Goal: Communication & Community: Answer question/provide support

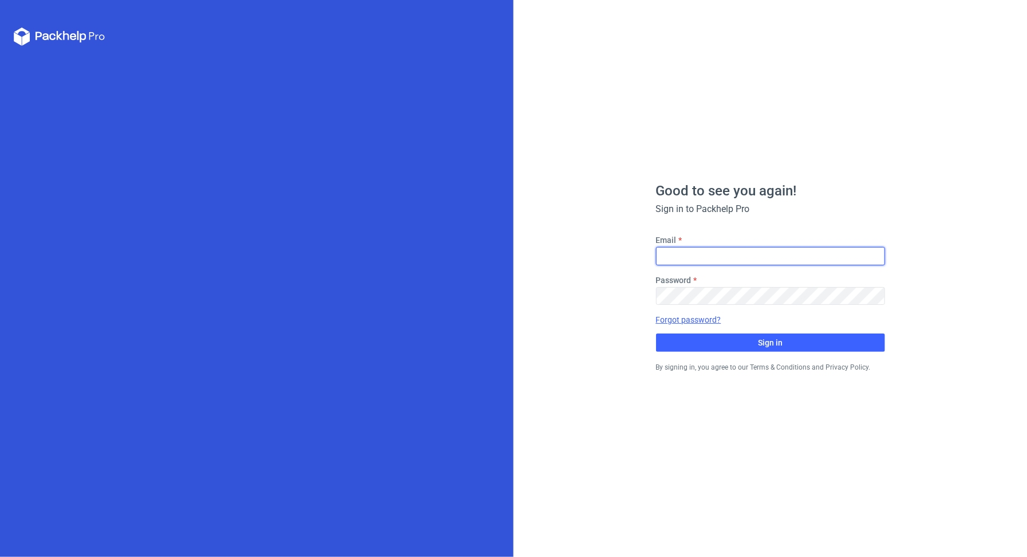
click at [703, 260] on input "Email" at bounding box center [770, 256] width 229 height 18
type input "[PERSON_NAME][EMAIL_ADDRESS][DOMAIN_NAME]"
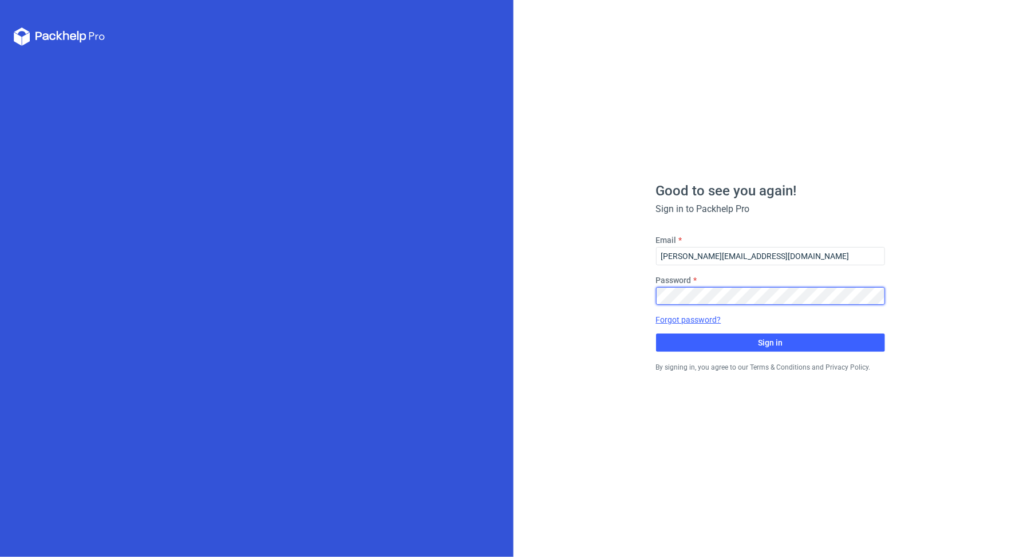
click at [656, 333] on button "Sign in" at bounding box center [770, 342] width 229 height 18
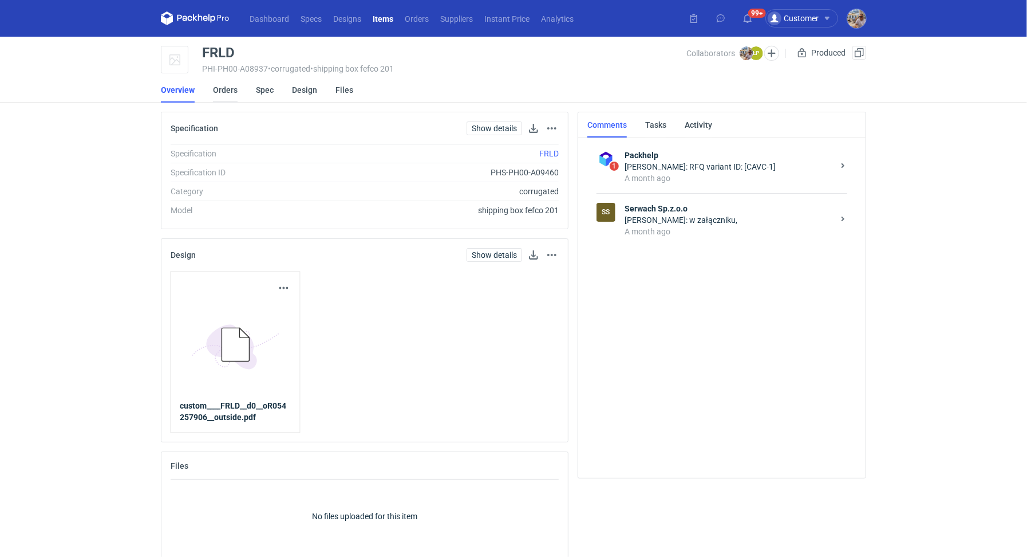
click at [227, 96] on link "Orders" at bounding box center [225, 89] width 25 height 25
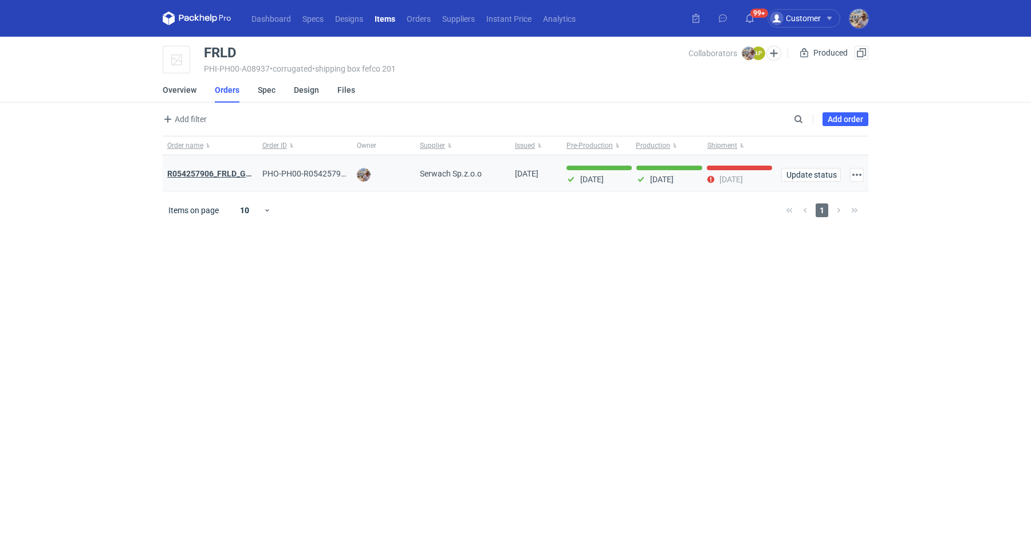
click at [229, 174] on strong "R054257906_FRLD_GMZJ_SABM" at bounding box center [227, 173] width 121 height 9
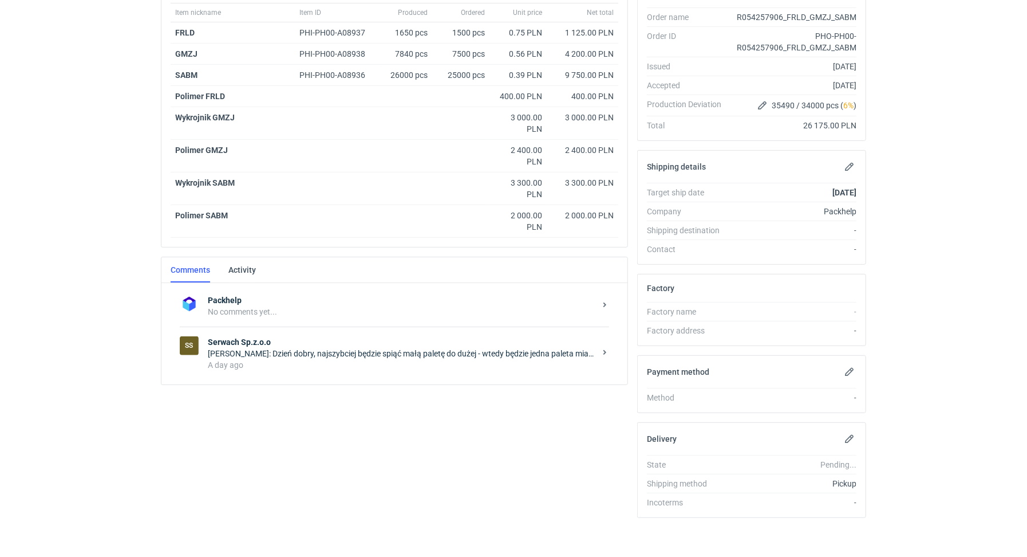
click at [349, 353] on div "Łukasz Postawa: Dzień dobry, najszybciej będzie spiąć małą paletę do dużej - wt…" at bounding box center [402, 353] width 388 height 11
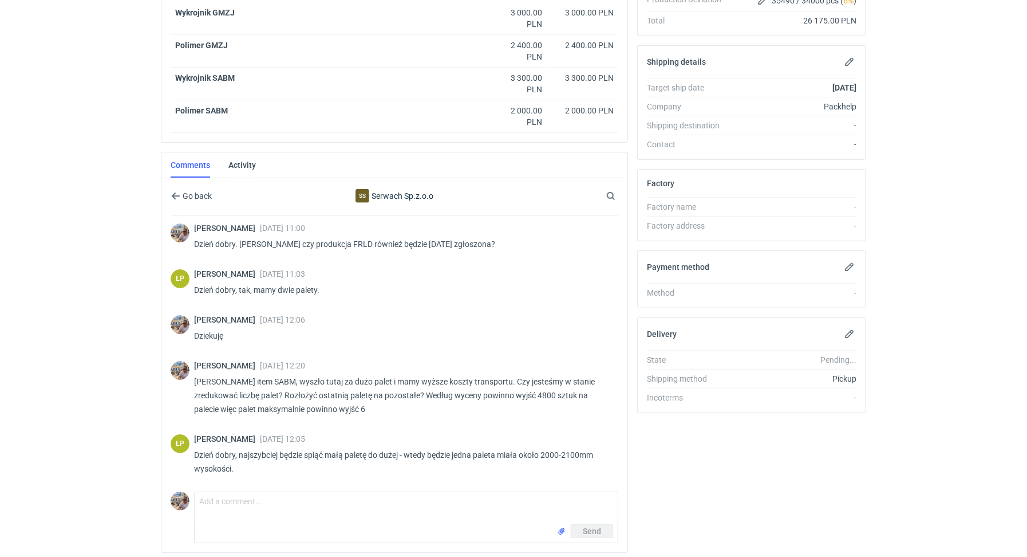
scroll to position [341, 0]
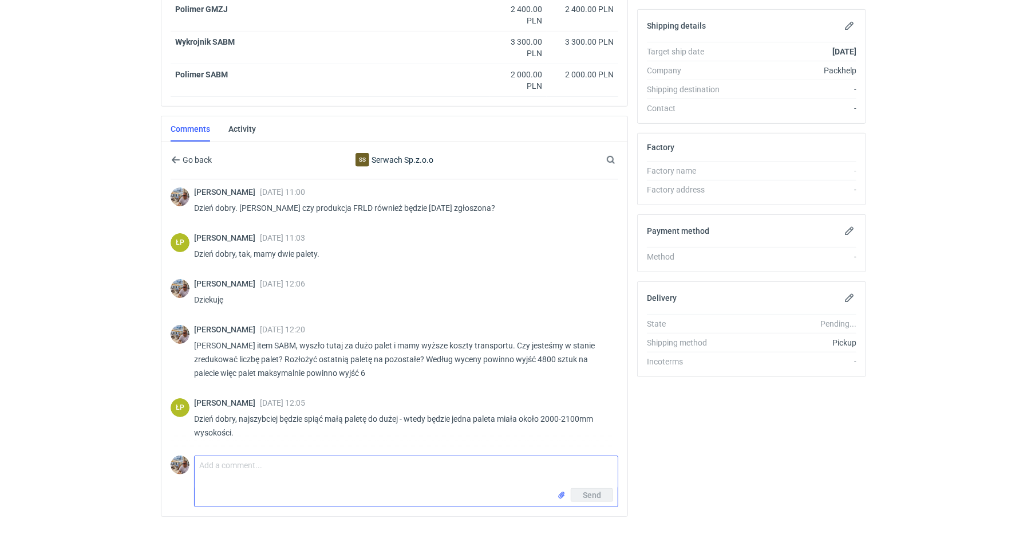
click at [278, 466] on textarea "Comment message" at bounding box center [406, 472] width 423 height 32
type textarea "Panie Łukaszu prośba o spięcie tej małej palety do dużej"
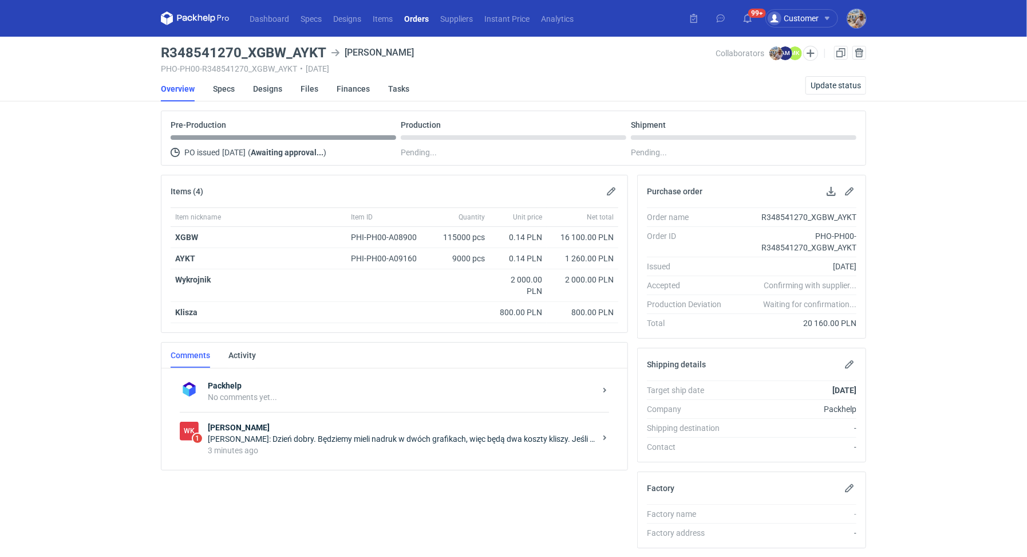
click at [260, 434] on div "[PERSON_NAME]: Dzień dobry. Będziemy mieli nadruk w dwóch grafikach, więc będą …" at bounding box center [402, 438] width 388 height 11
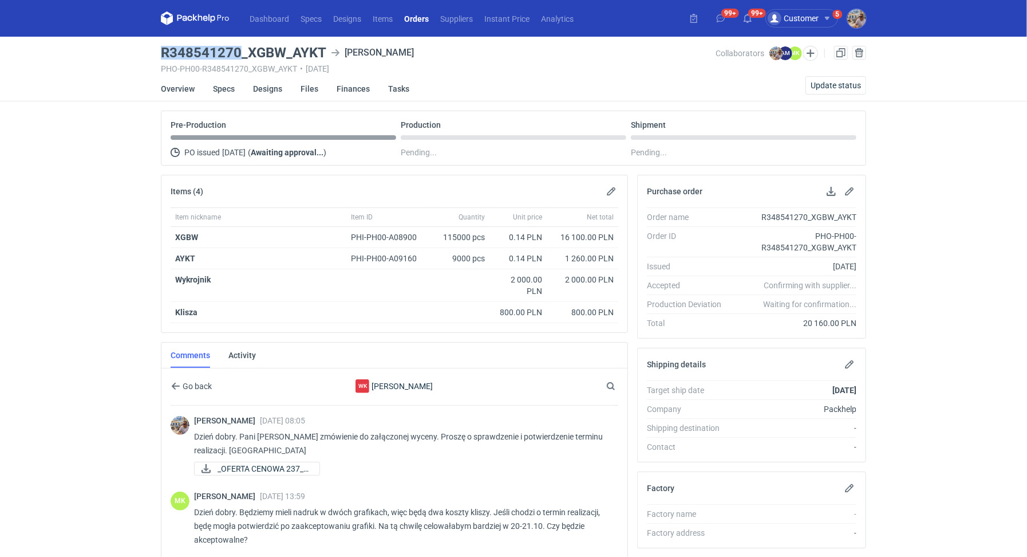
drag, startPoint x: 160, startPoint y: 46, endPoint x: 239, endPoint y: 52, distance: 79.2
click at [239, 52] on h3 "R348541270_XGBW_AYKT" at bounding box center [244, 53] width 166 height 14
copy h3 "R348541270"
click at [608, 186] on button "button" at bounding box center [612, 191] width 14 height 14
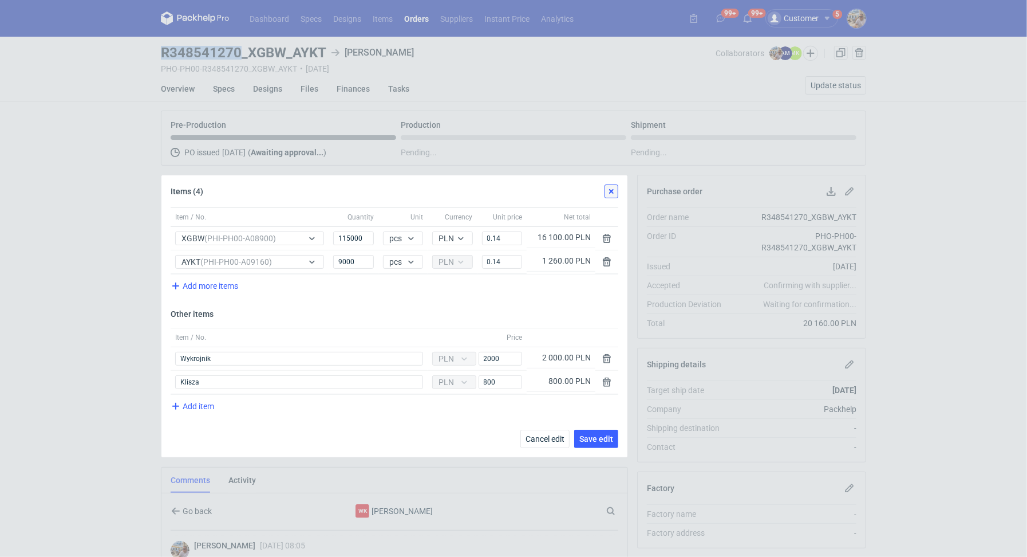
click at [613, 194] on button "button" at bounding box center [612, 191] width 14 height 14
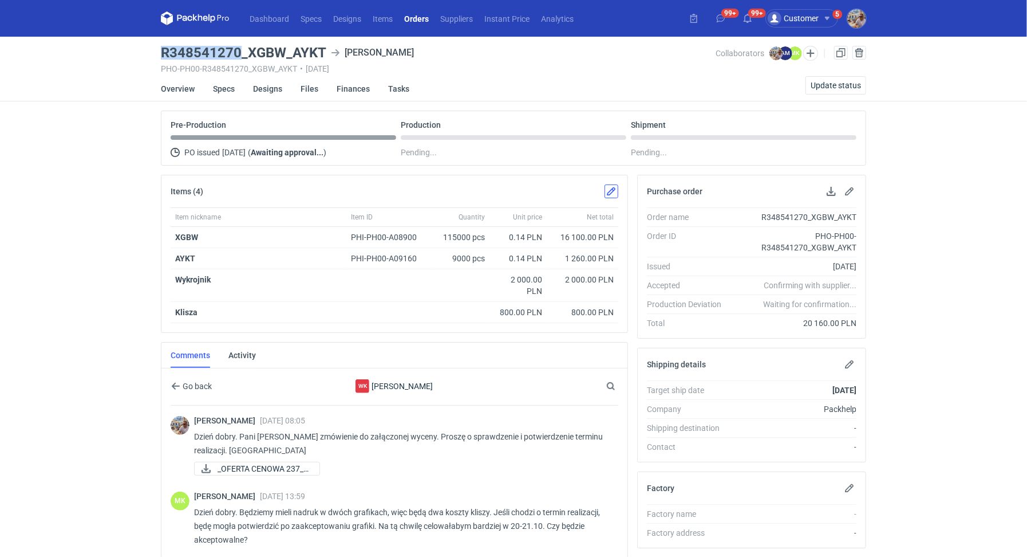
scroll to position [99, 0]
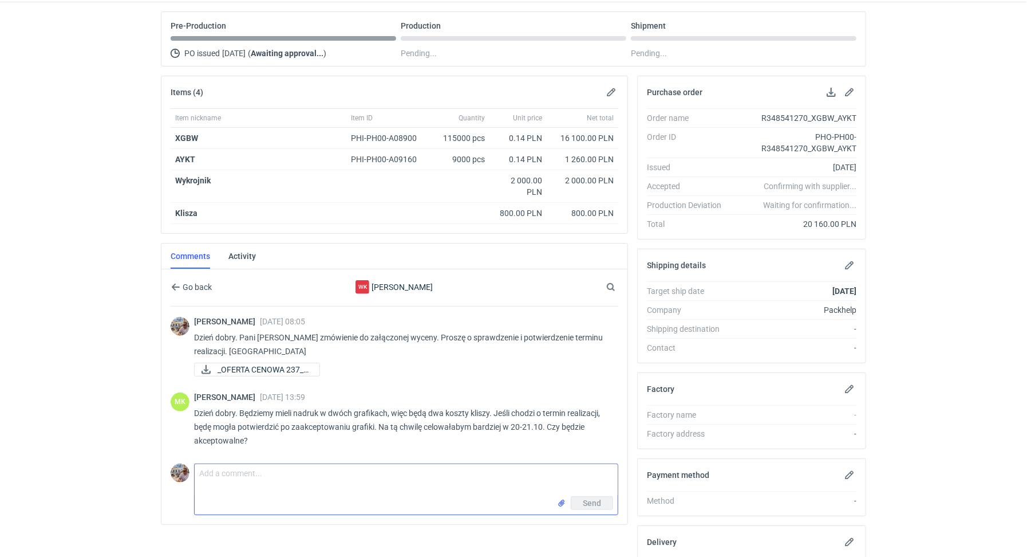
click at [345, 473] on textarea "Comment message" at bounding box center [406, 480] width 423 height 32
type textarea "Pani Martyno koszt kliszy 1600 PLN dla obu grafik? Rozumiem, że nie damy rady z…"
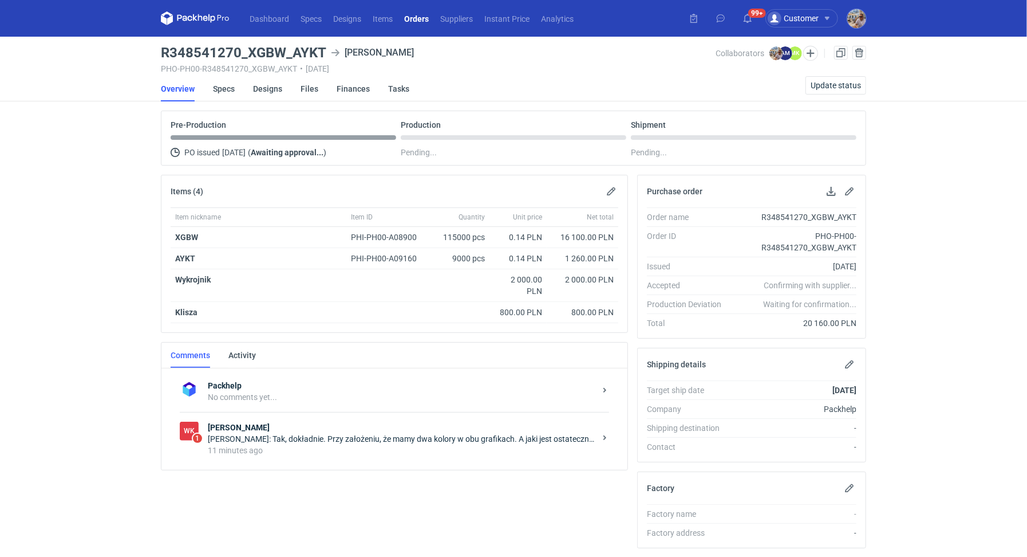
click at [468, 428] on strong "[PERSON_NAME]" at bounding box center [402, 427] width 388 height 11
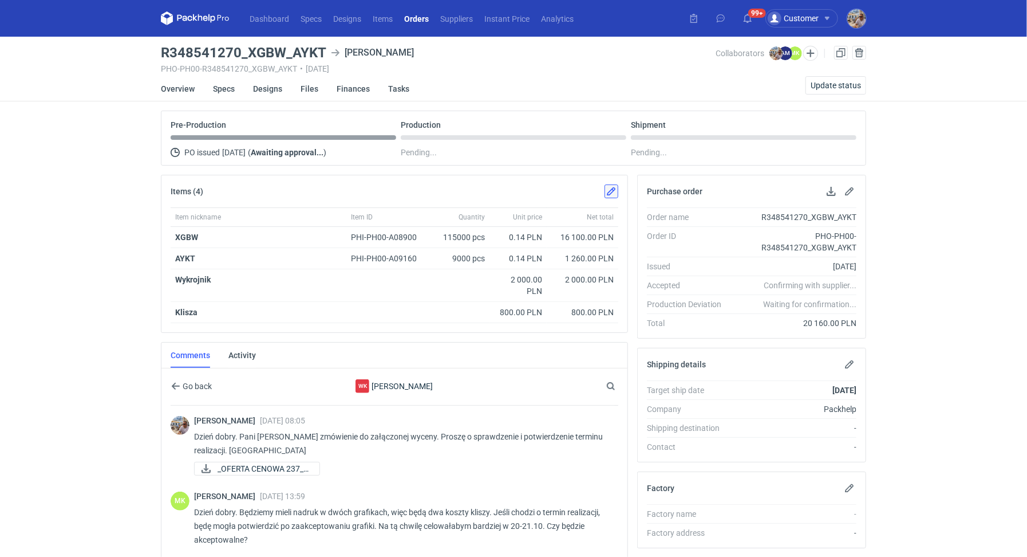
click at [613, 189] on button "button" at bounding box center [612, 191] width 14 height 14
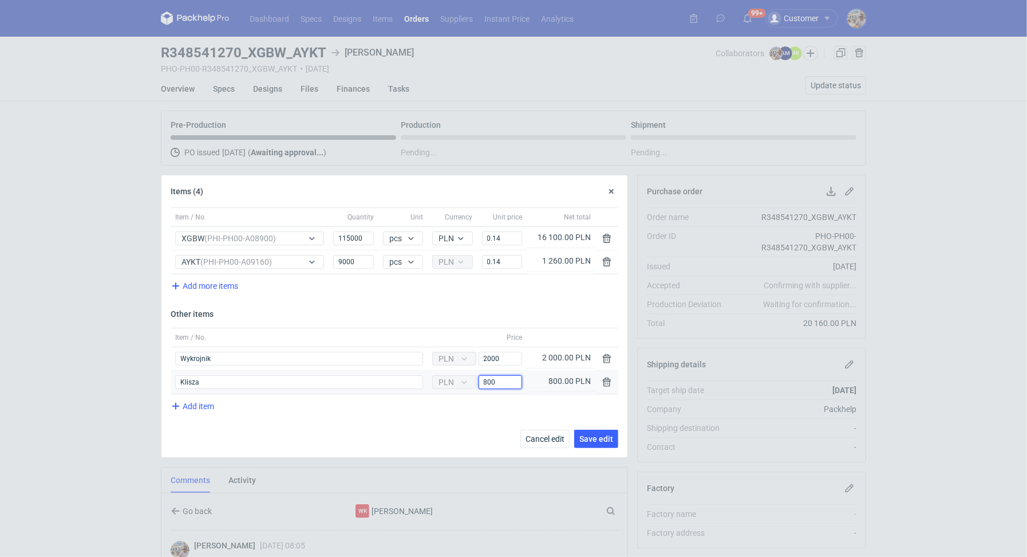
drag, startPoint x: 505, startPoint y: 377, endPoint x: 470, endPoint y: 379, distance: 35.0
click at [470, 379] on div "Currency PLN Price 800" at bounding box center [477, 382] width 92 height 14
type input "1600"
click at [598, 435] on span "Save edit" at bounding box center [597, 439] width 34 height 8
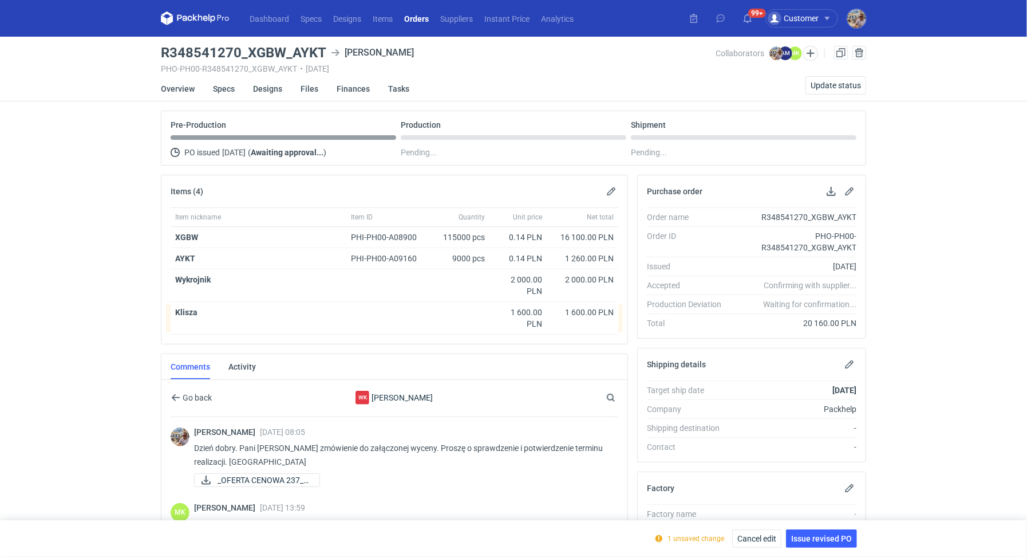
click at [831, 552] on div "1 unsaved change Cancel edit Issue revised PO" at bounding box center [513, 538] width 715 height 37
click at [828, 539] on span "Issue revised PO" at bounding box center [822, 538] width 61 height 8
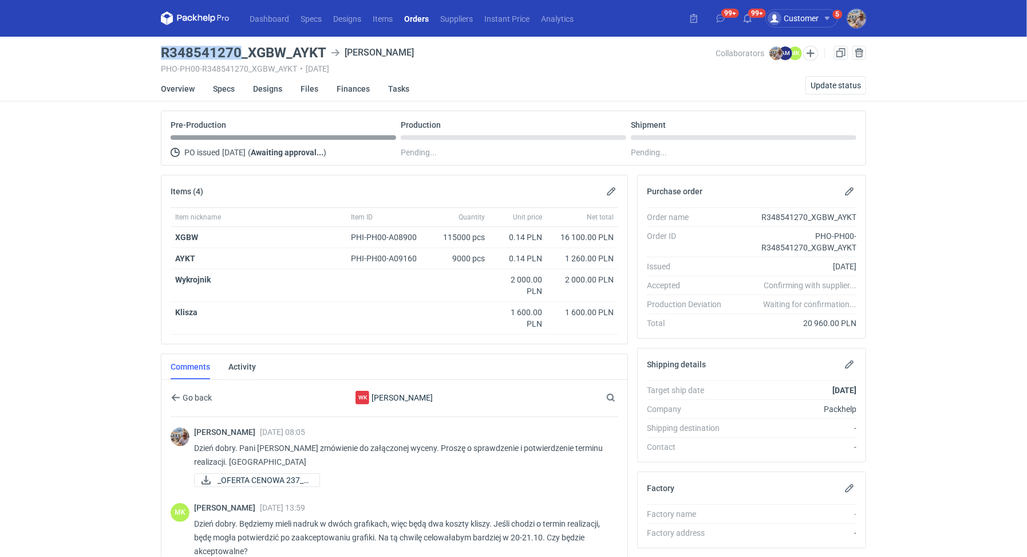
drag, startPoint x: 242, startPoint y: 52, endPoint x: 172, endPoint y: 41, distance: 70.1
click at [172, 41] on main "R348541270_XGBW_AYKT Werner Kenkel PHO-PH00-R348541270_XGBW_AYKT • 26/09/2025 C…" at bounding box center [513, 405] width 715 height 736
copy h3 "R348541270"
click at [137, 42] on div "Dashboard Specs Designs Items Orders Suppliers Instant Price Analytics 99+ 99+ …" at bounding box center [513, 278] width 1027 height 557
drag, startPoint x: 158, startPoint y: 52, endPoint x: 238, endPoint y: 51, distance: 80.2
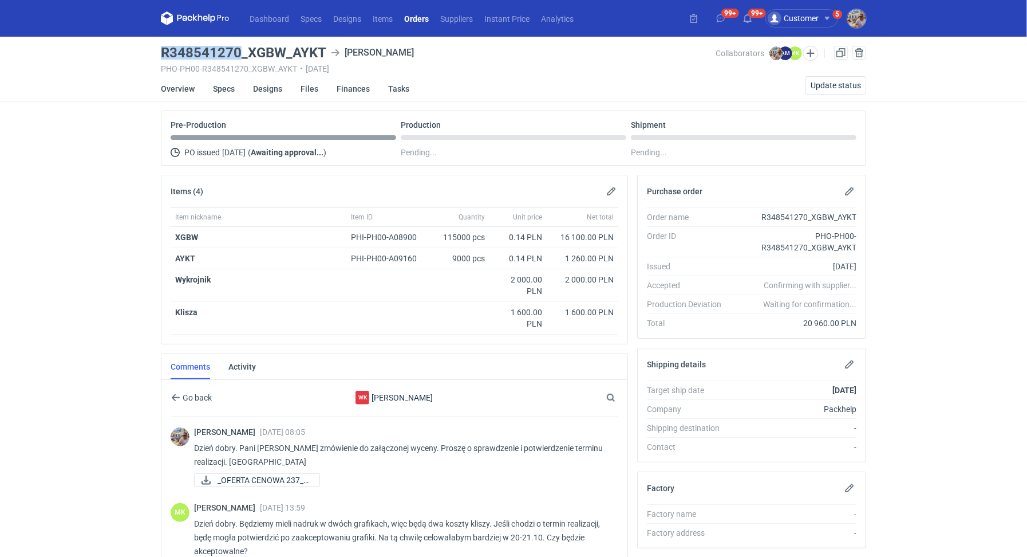
click at [238, 51] on main "R348541270_XGBW_AYKT Werner Kenkel PHO-PH00-R348541270_XGBW_AYKT • 26/09/2025 C…" at bounding box center [513, 405] width 715 height 736
copy h3 "R348541270"
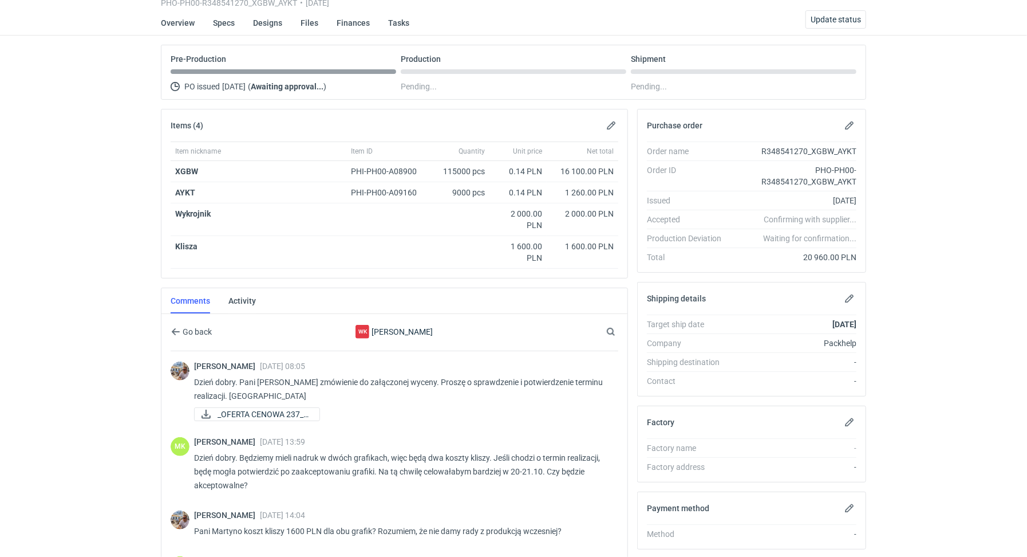
scroll to position [211, 0]
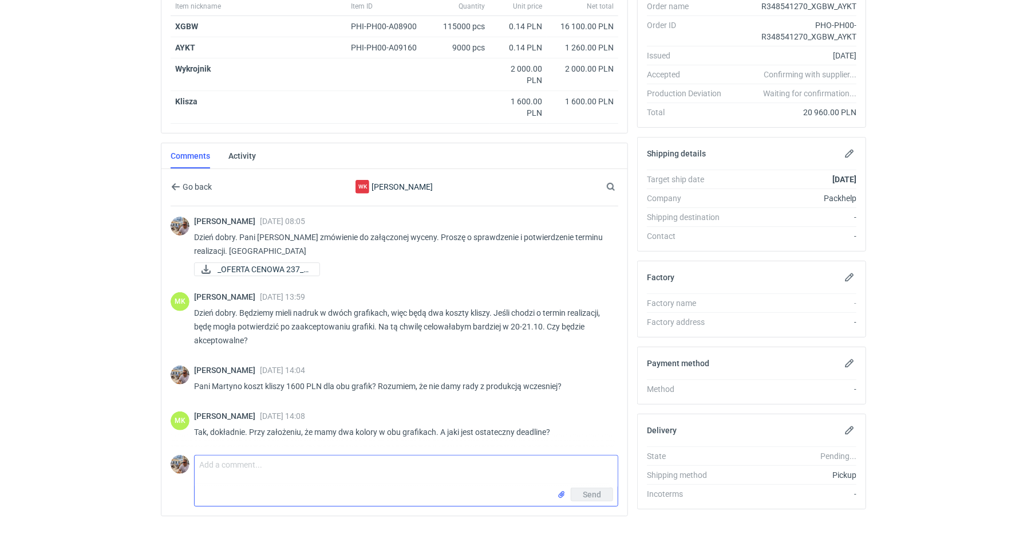
click at [273, 466] on textarea "Comment message" at bounding box center [406, 471] width 423 height 32
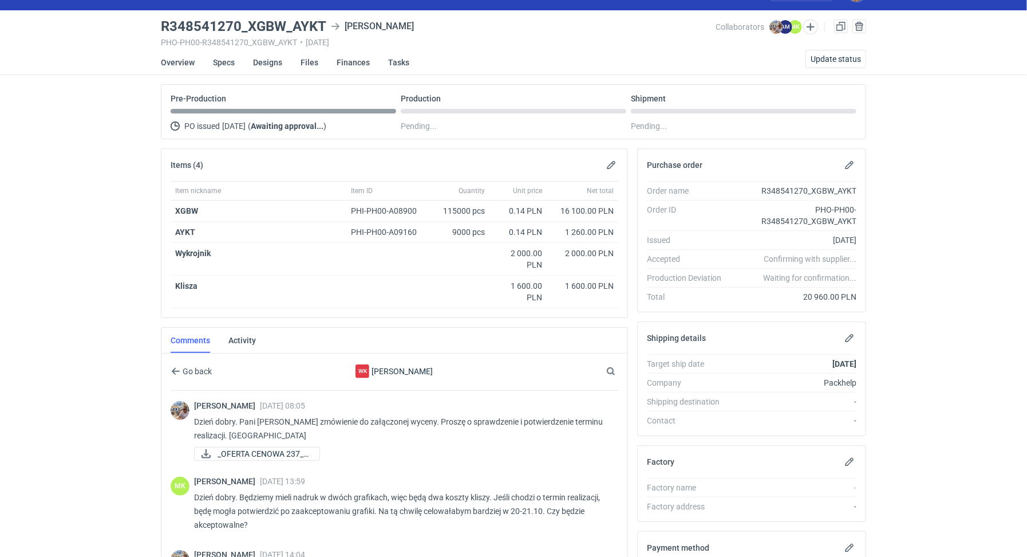
scroll to position [19, 0]
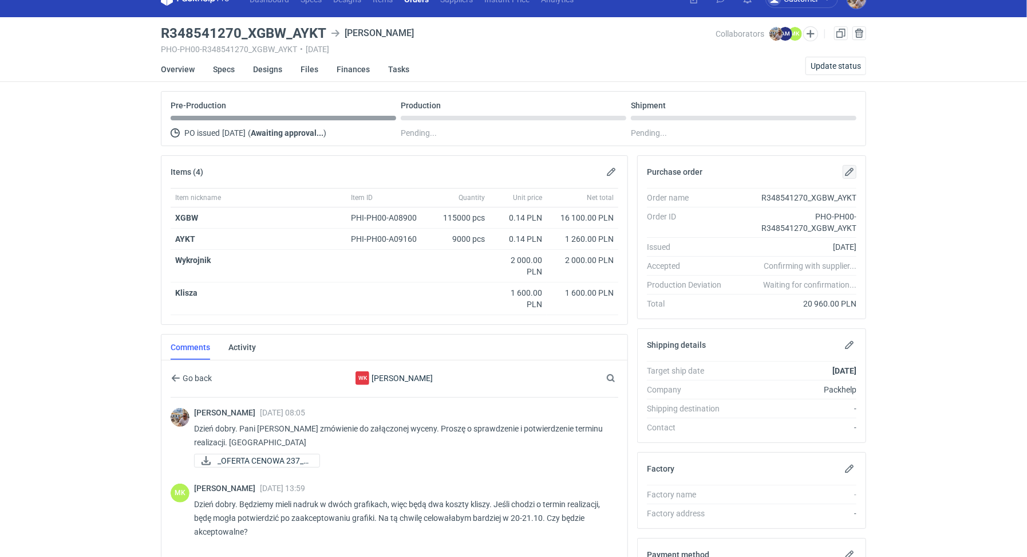
type textarea "Pani Martyno podawaliśmy max 15 dni roboczych na produkcję."
click at [851, 168] on button "button" at bounding box center [850, 172] width 14 height 14
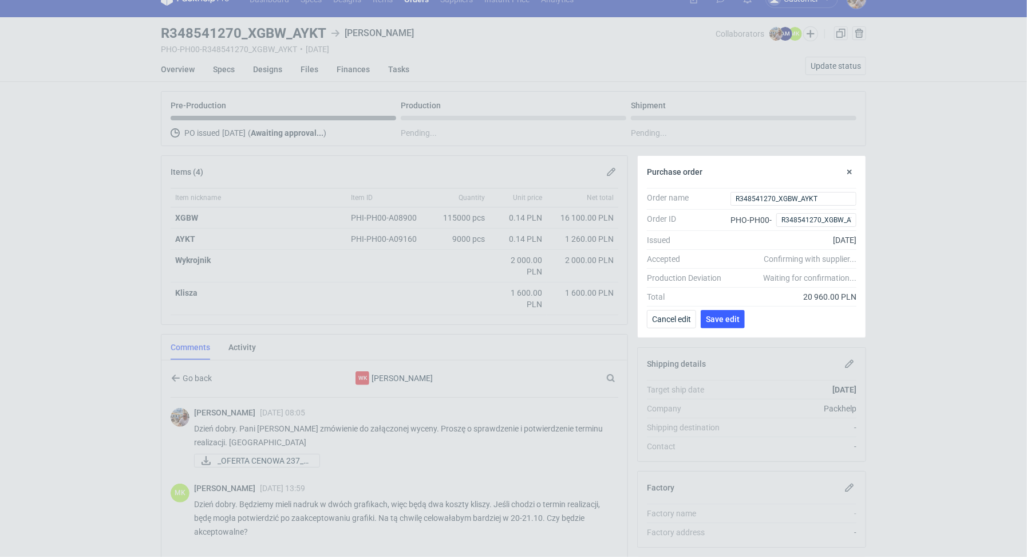
click at [867, 259] on div "Purchase order Order name orders.single.details.name R348541270_XGBW_AYKT Order…" at bounding box center [751, 246] width 229 height 183
click at [667, 318] on span "Cancel edit" at bounding box center [671, 319] width 39 height 8
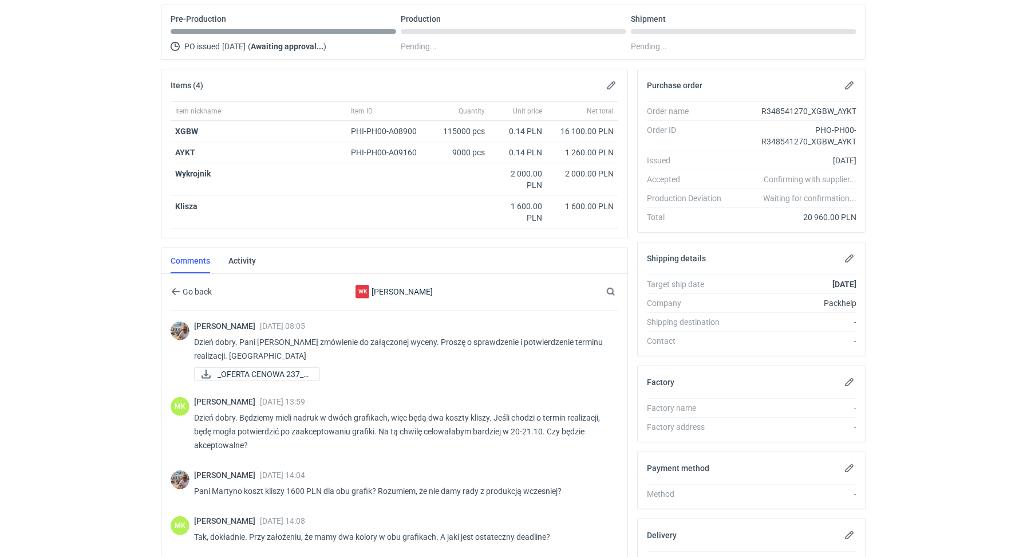
scroll to position [112, 0]
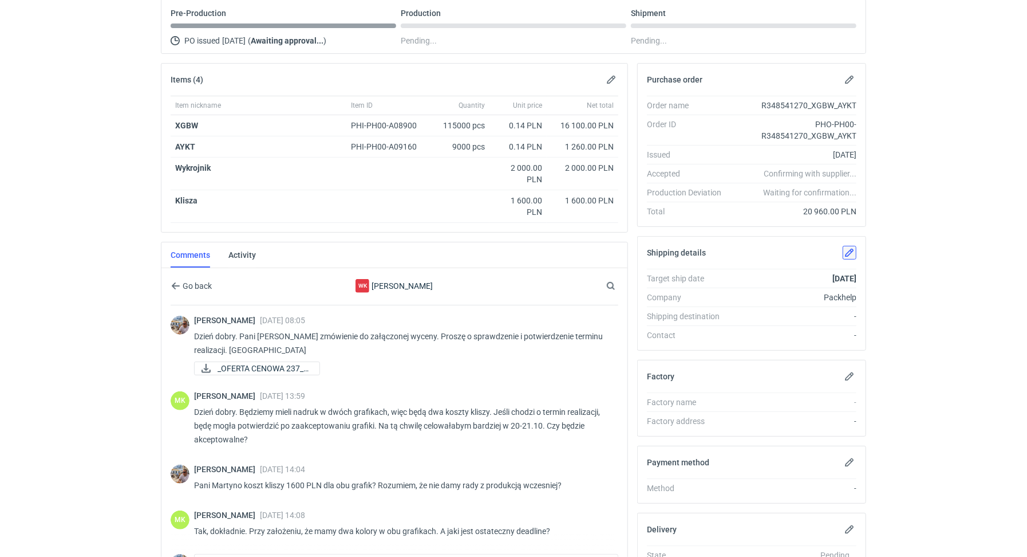
click at [846, 248] on button "button" at bounding box center [850, 253] width 14 height 14
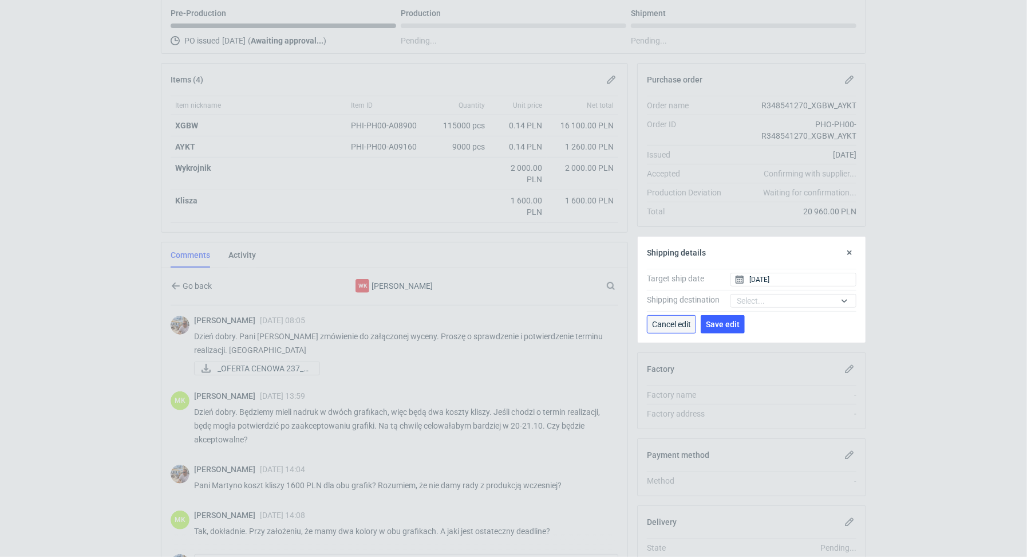
click at [649, 318] on button "Cancel edit" at bounding box center [671, 324] width 49 height 18
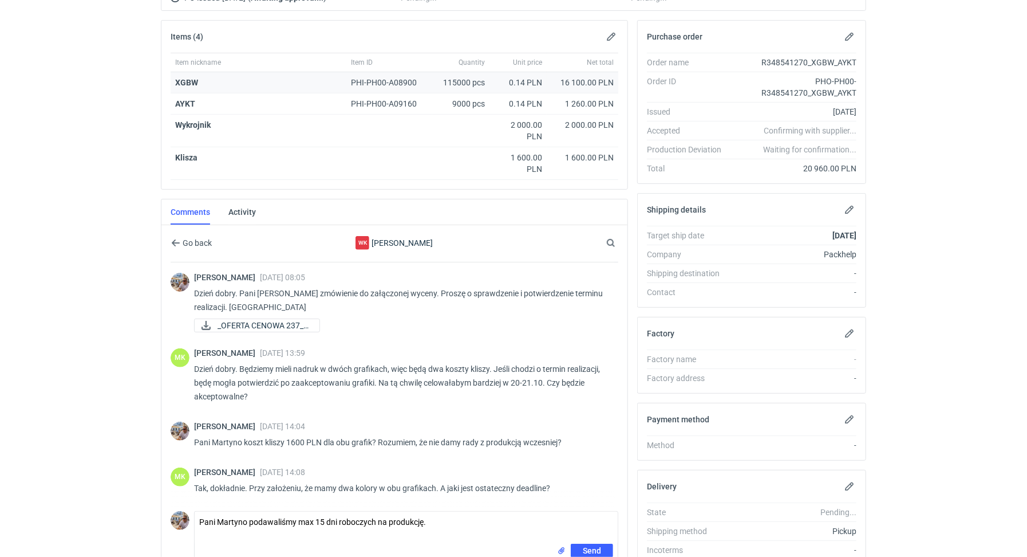
scroll to position [211, 0]
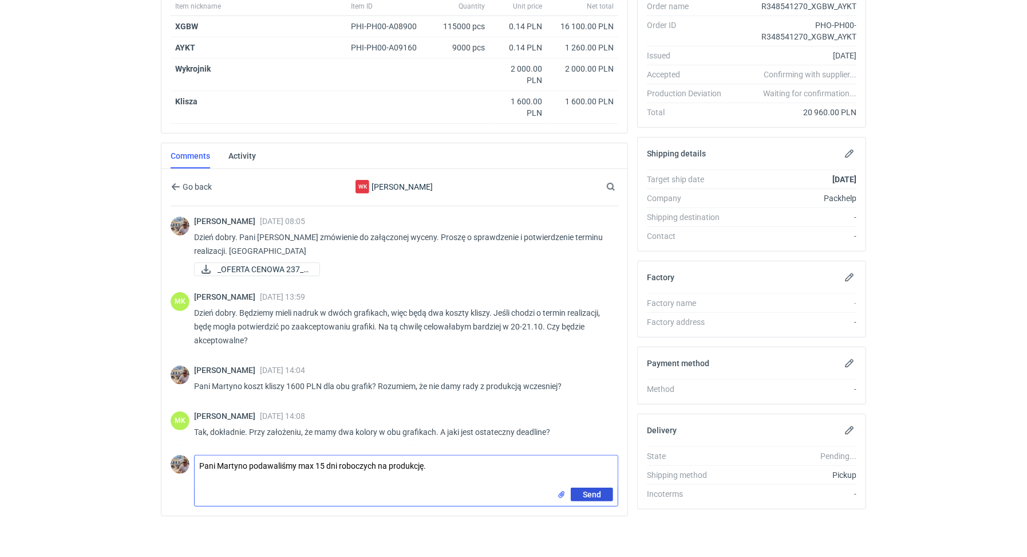
click at [607, 489] on button "Send" at bounding box center [592, 494] width 42 height 14
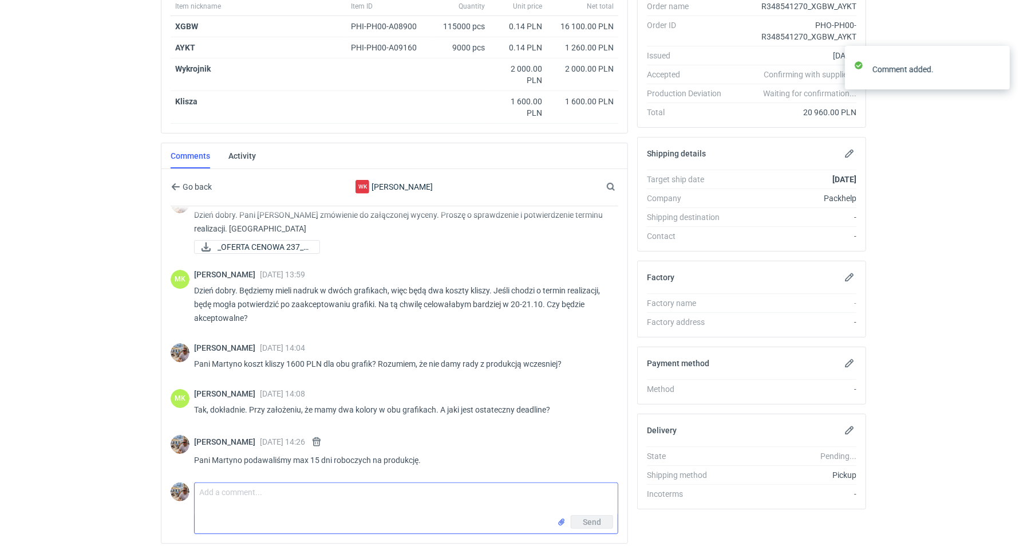
scroll to position [0, 0]
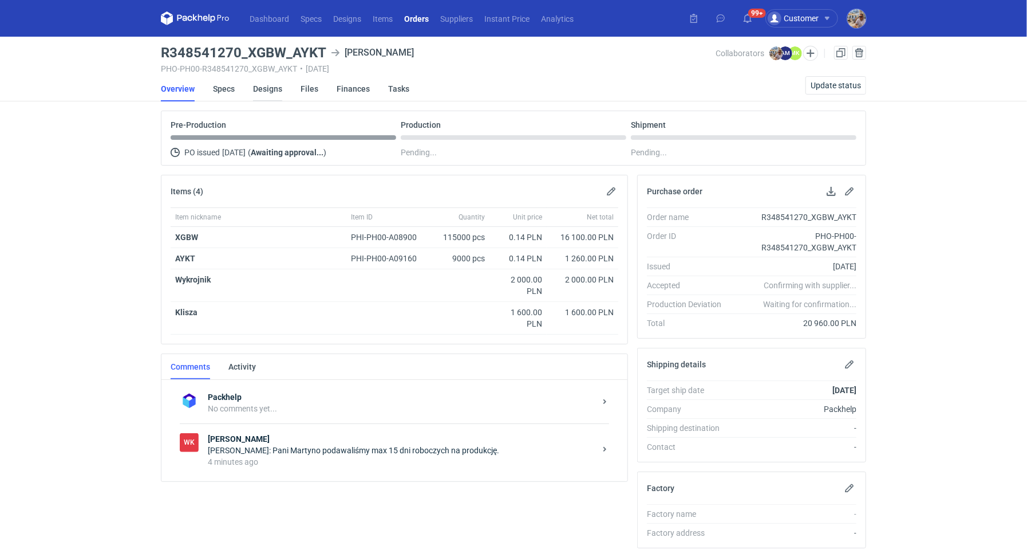
click at [263, 87] on link "Designs" at bounding box center [267, 88] width 29 height 25
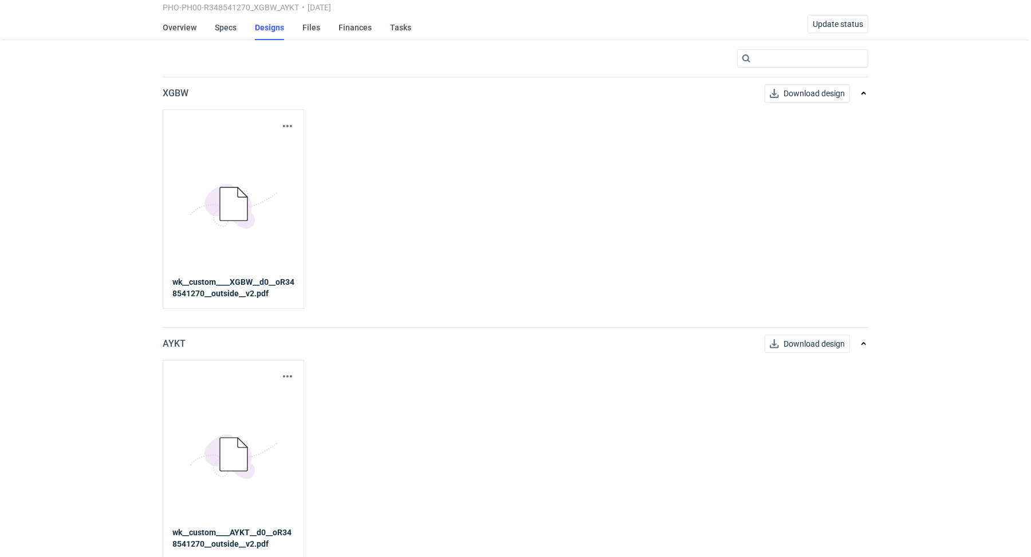
scroll to position [62, 0]
click at [816, 98] on button "Download design" at bounding box center [805, 93] width 85 height 18
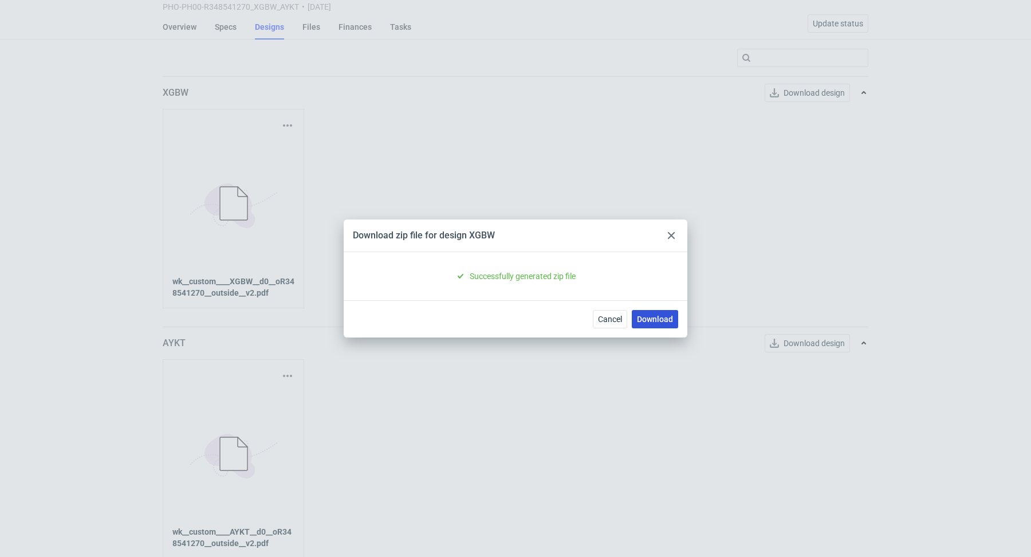
click at [665, 310] on link "Download" at bounding box center [655, 319] width 46 height 18
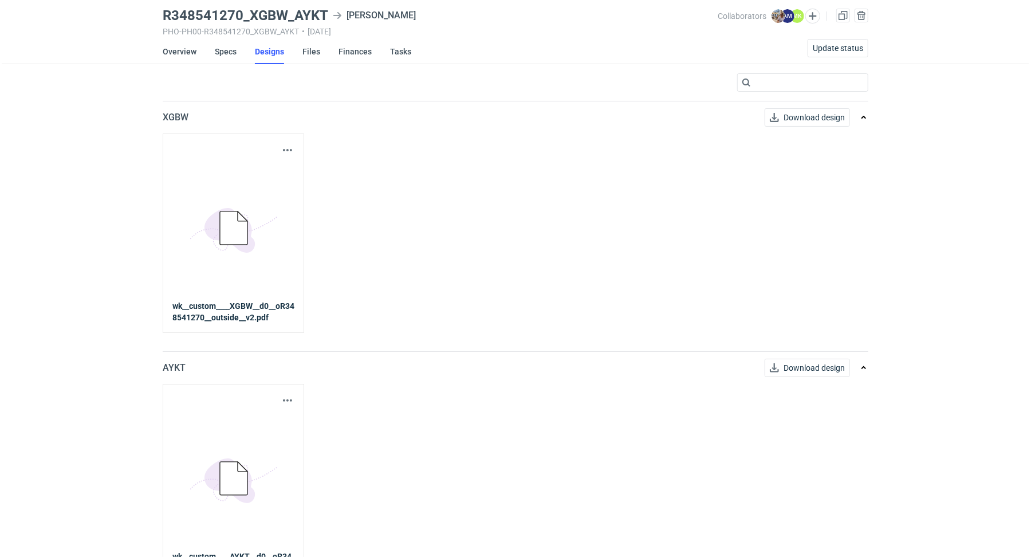
scroll to position [62, 0]
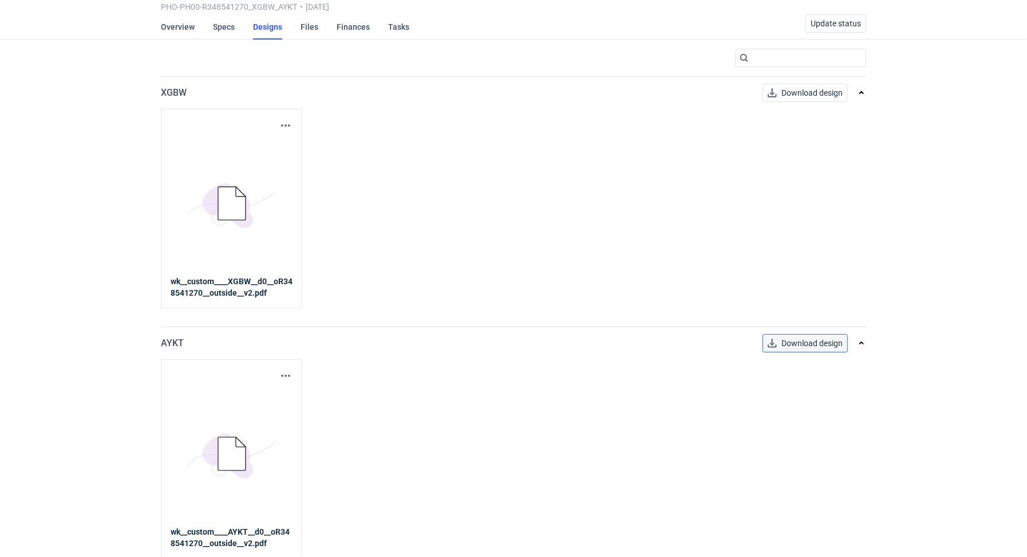
click at [808, 347] on button "Download design" at bounding box center [805, 343] width 85 height 18
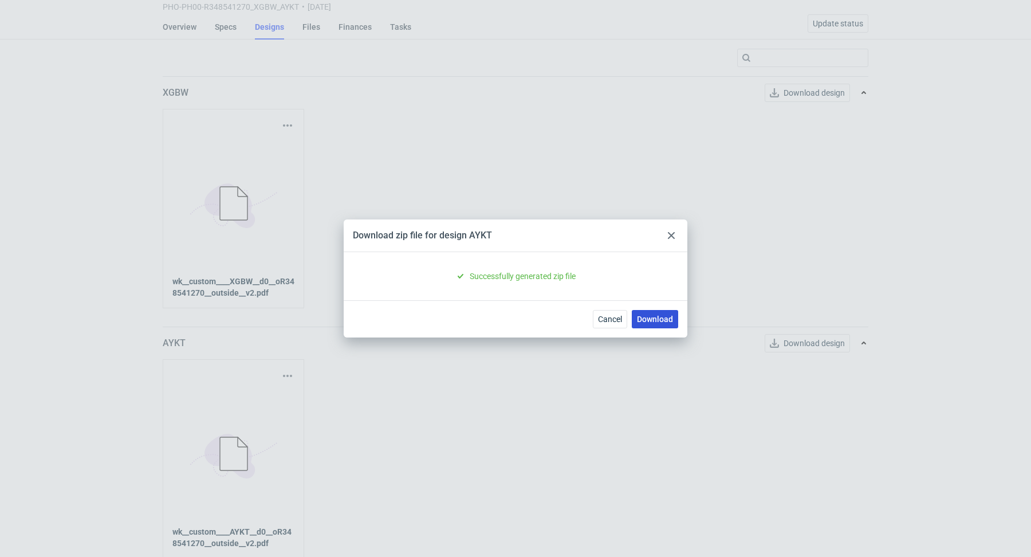
click at [657, 320] on link "Download" at bounding box center [655, 319] width 46 height 18
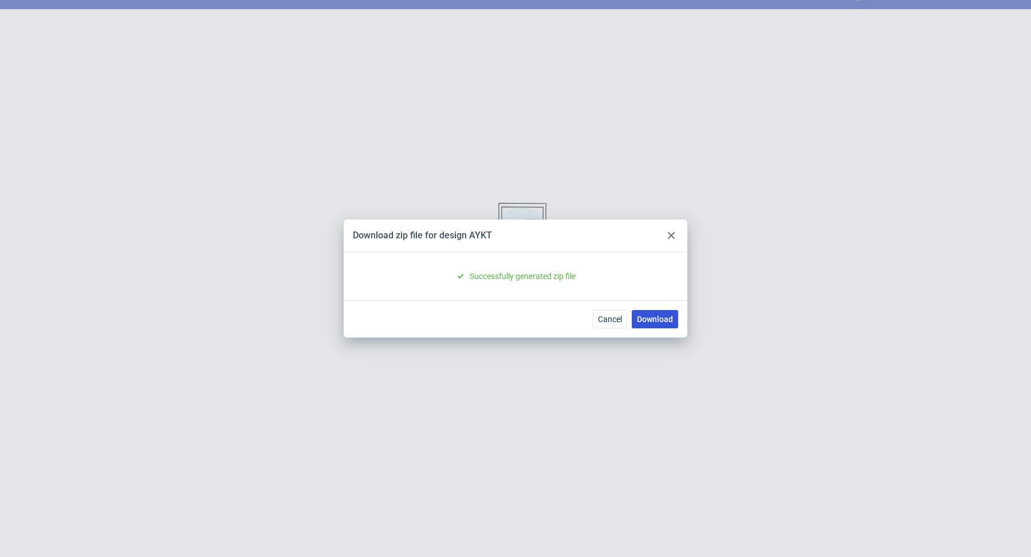
scroll to position [0, 0]
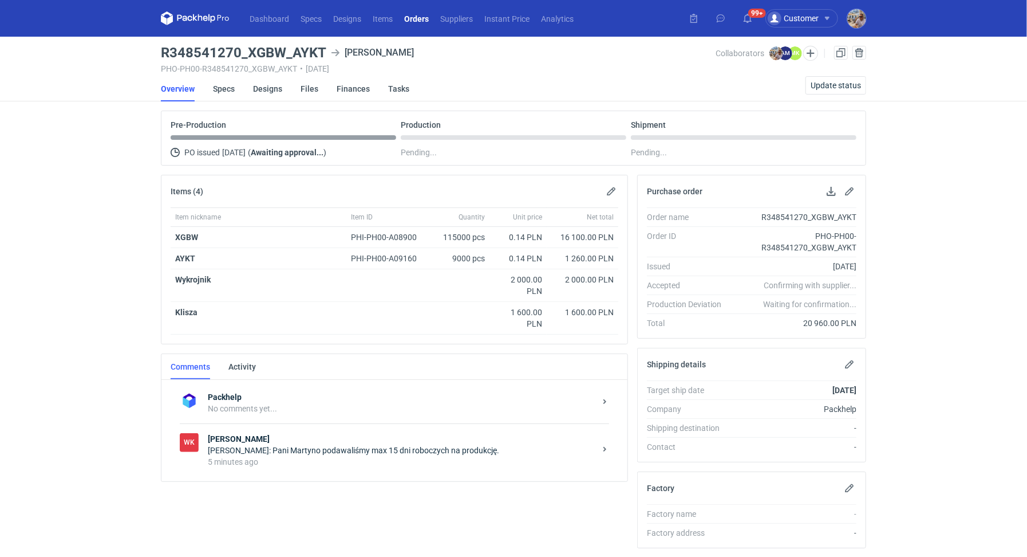
click at [317, 467] on div "WK [PERSON_NAME] [PERSON_NAME]: Pani Martyno podawaliśmy max 15 dni roboczych n…" at bounding box center [395, 449] width 430 height 53
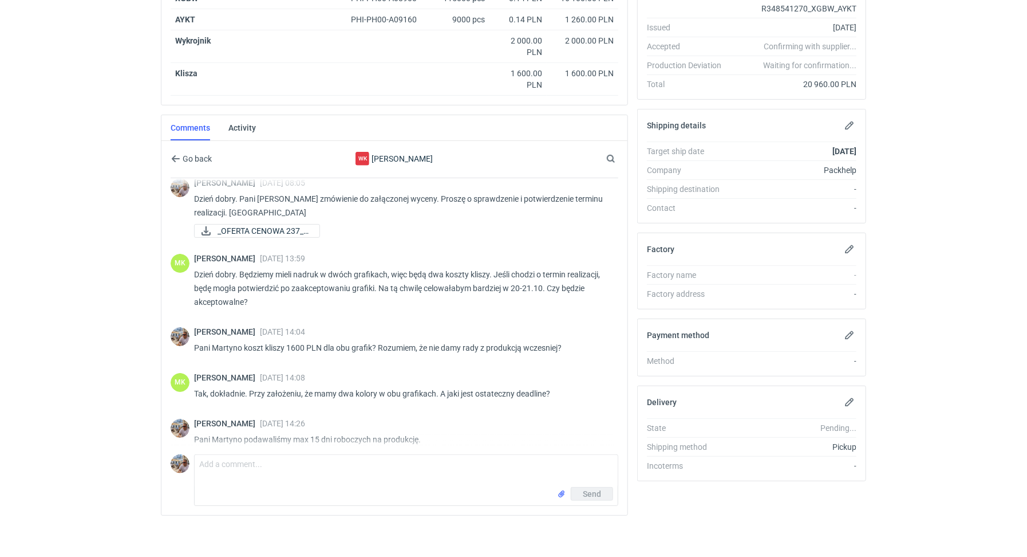
scroll to position [18, 0]
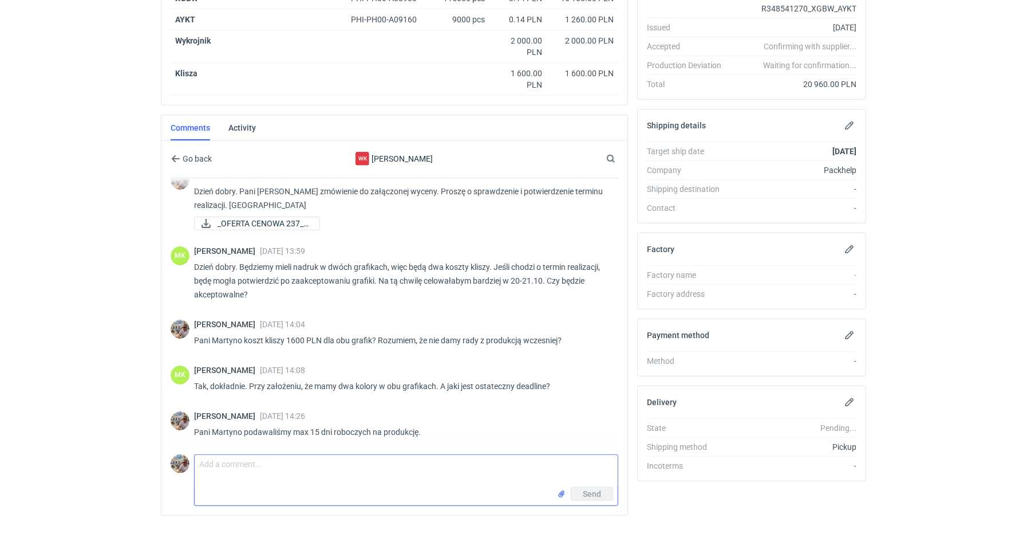
click at [261, 458] on textarea "Comment message" at bounding box center [406, 471] width 423 height 32
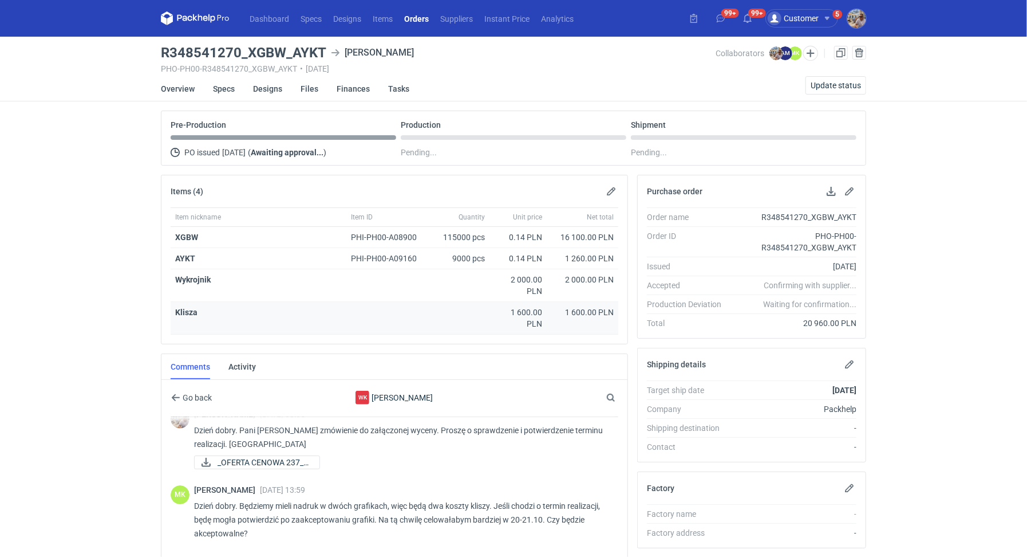
scroll to position [239, 0]
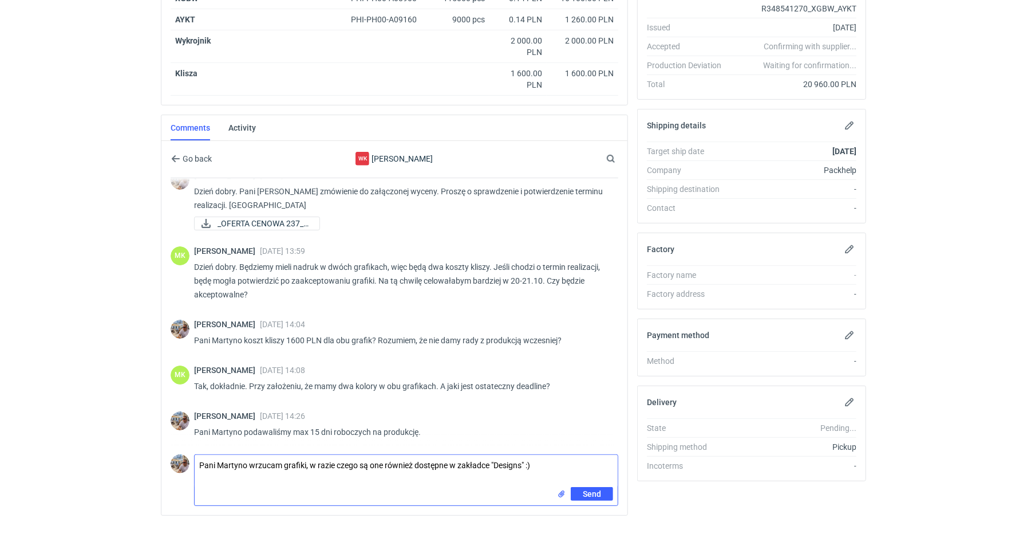
type textarea "Pani Martyno wrzucam grafiki, w razie czego są one również dostępne w zakładce …"
click at [565, 488] on input "file" at bounding box center [561, 494] width 9 height 12
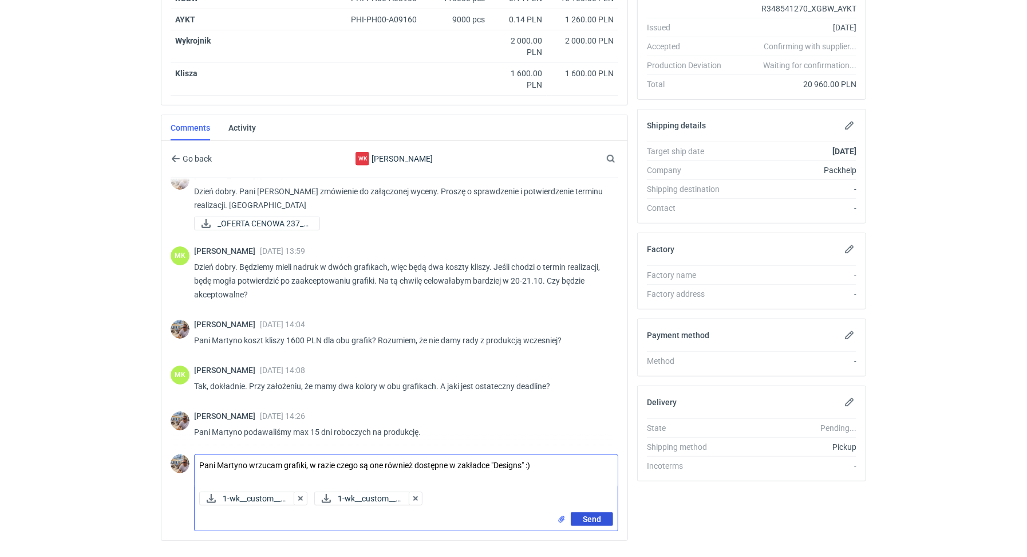
click at [584, 515] on span "Send" at bounding box center [592, 519] width 18 height 8
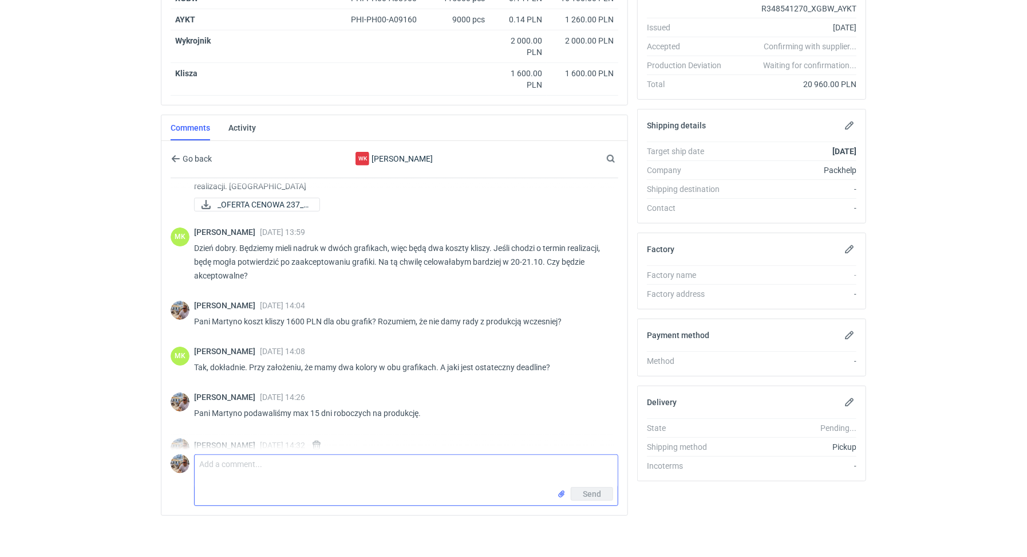
scroll to position [100, 0]
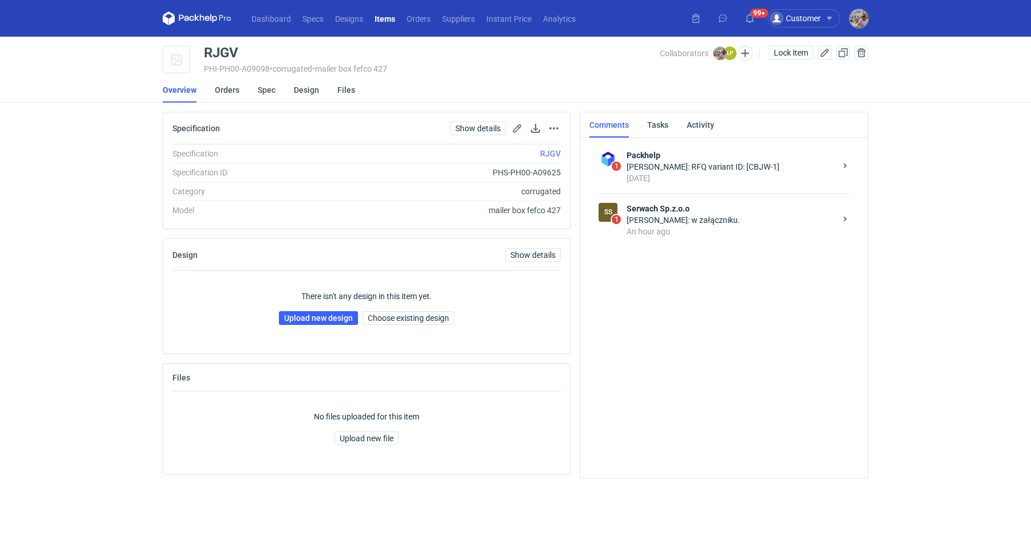
click at [697, 210] on strong "Serwach Sp.z.o.o" at bounding box center [731, 208] width 209 height 11
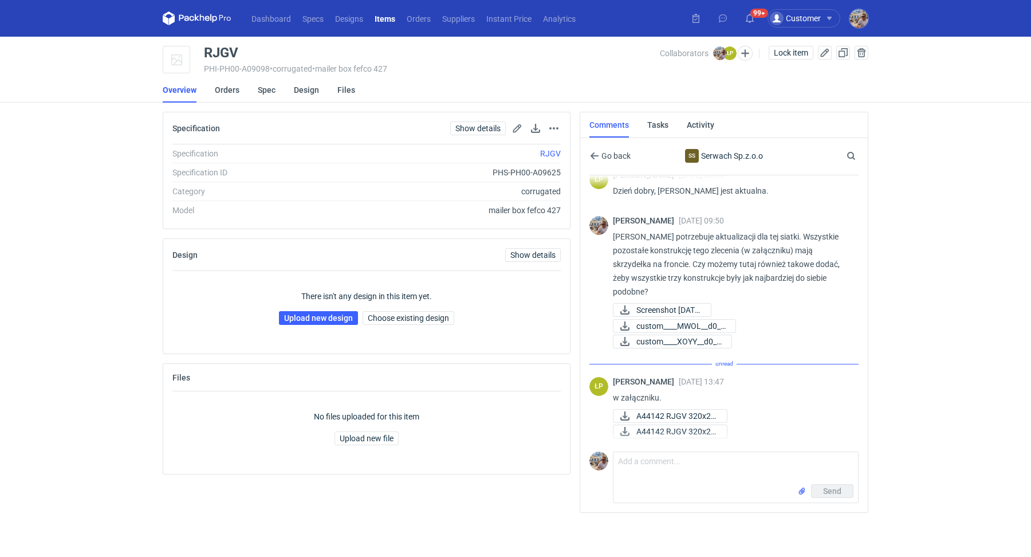
scroll to position [350, 0]
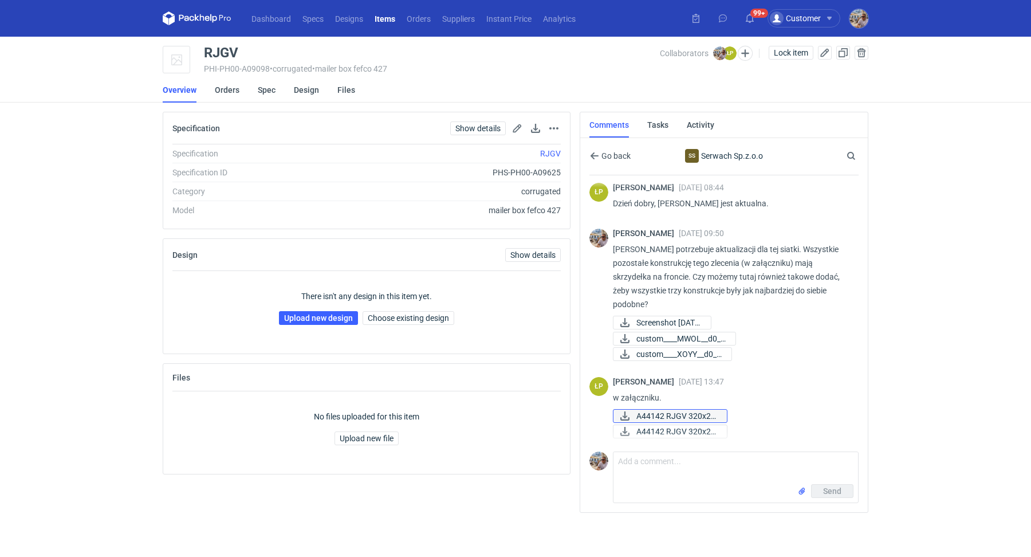
click at [667, 410] on span "A44142 RJGV 320x22..." at bounding box center [676, 416] width 81 height 13
click at [664, 427] on span "A44142 RJGV 320x22..." at bounding box center [676, 431] width 81 height 13
drag, startPoint x: 243, startPoint y: 52, endPoint x: 200, endPoint y: 50, distance: 43.0
click at [200, 50] on div "RJGV PHI-PH00-A09098 • corrugated • mailer box fefco 427 Collaborators [PERSON_…" at bounding box center [516, 60] width 706 height 29
copy div "RJGV"
